Goal: Information Seeking & Learning: Find specific fact

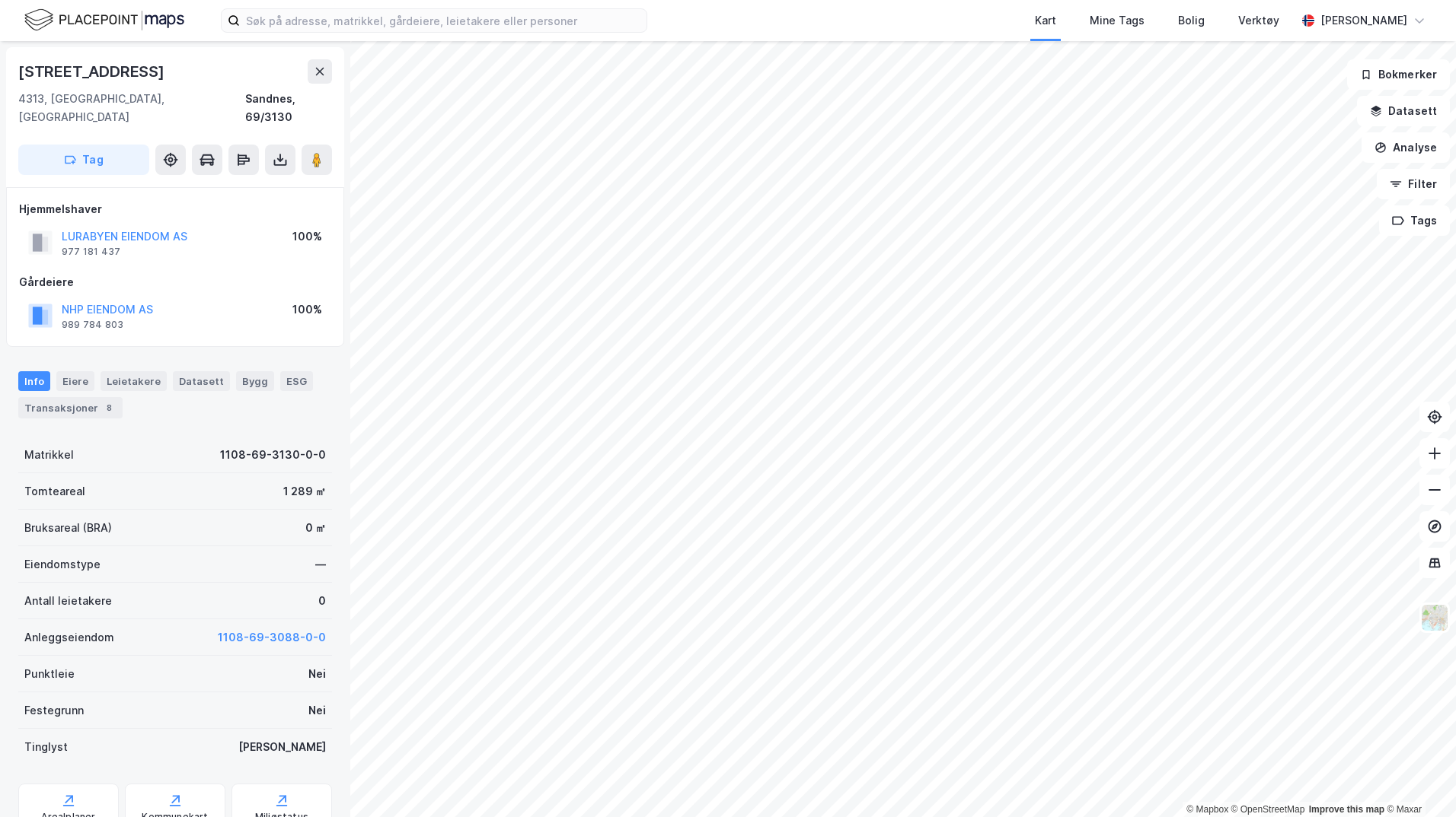
click at [84, 371] on div "Eiere" at bounding box center [75, 381] width 38 height 20
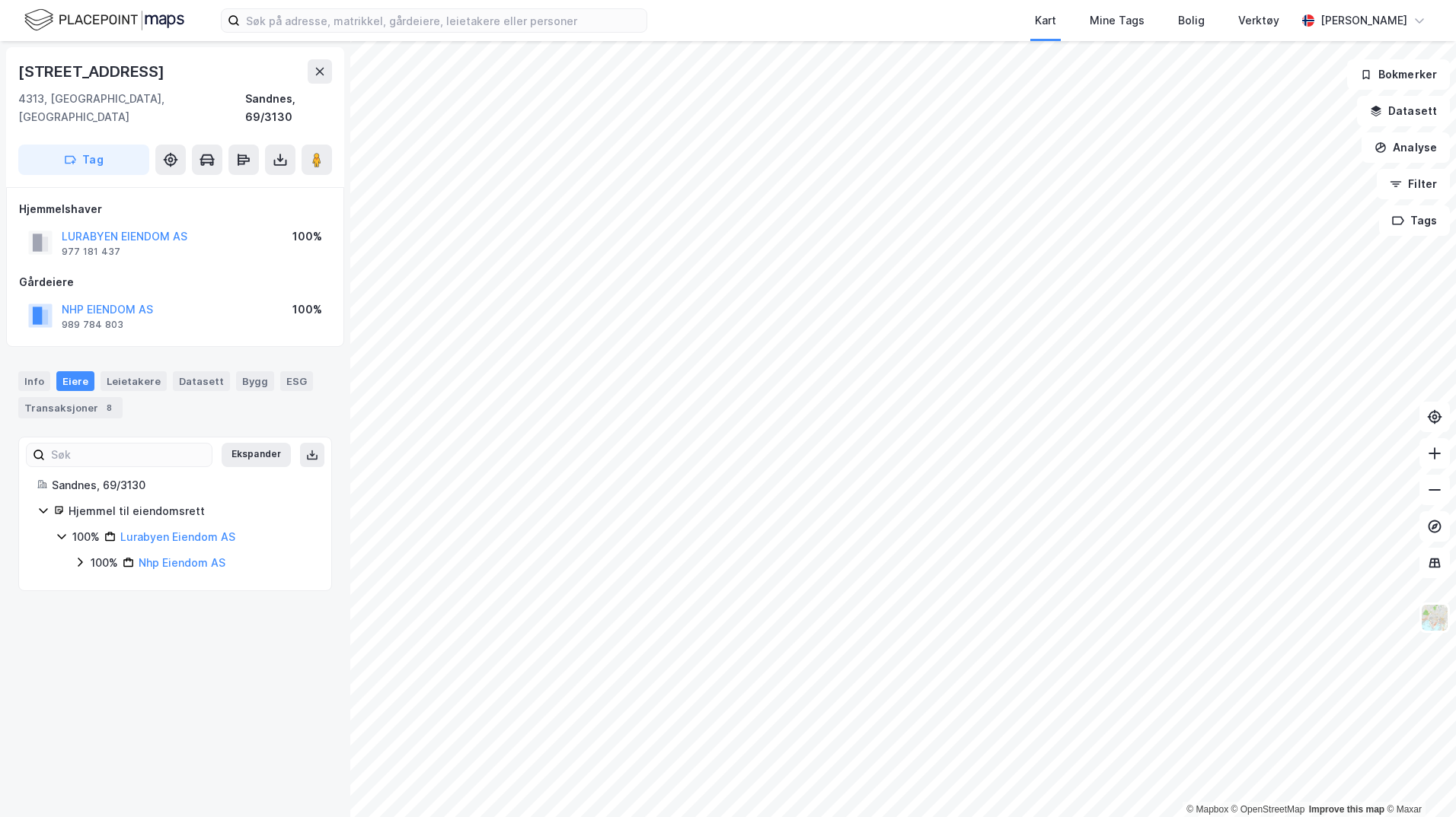
click at [73, 538] on div "100% Lurabyen Eiendom AS 100% Nhp Eiendom AS" at bounding box center [184, 551] width 257 height 44
click at [76, 557] on icon at bounding box center [79, 563] width 12 height 12
click at [60, 530] on icon at bounding box center [61, 536] width 12 height 12
click at [182, 530] on link "Lurabyen Eiendom AS" at bounding box center [178, 536] width 115 height 13
